Goal: Navigation & Orientation: Understand site structure

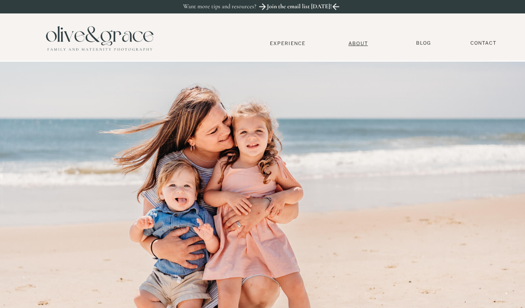
click at [364, 44] on nav "About" at bounding box center [358, 43] width 26 height 6
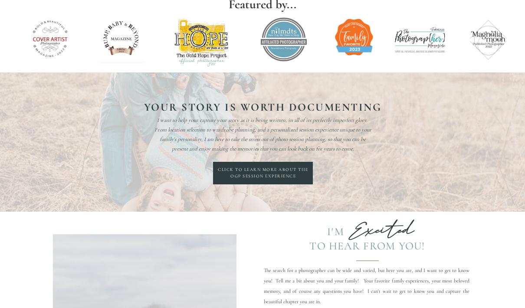
scroll to position [1567, 0]
click at [253, 162] on div at bounding box center [263, 173] width 100 height 23
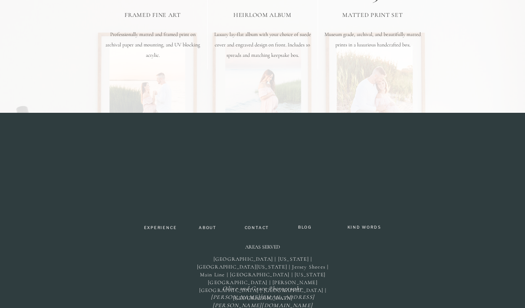
scroll to position [2733, 0]
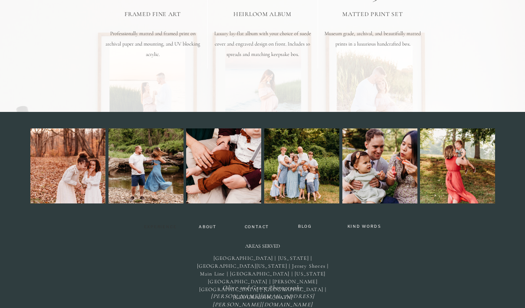
click at [146, 226] on nav "Experience" at bounding box center [160, 228] width 41 height 6
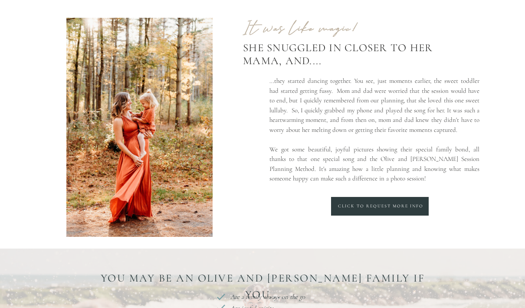
scroll to position [214, 0]
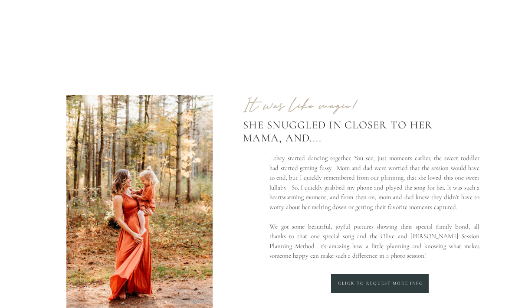
scroll to position [2767, 0]
